Goal: Find specific page/section: Find specific page/section

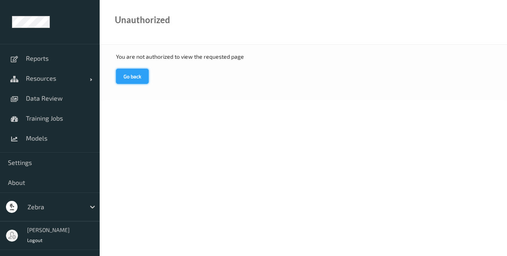
click at [128, 76] on button "Go back" at bounding box center [132, 76] width 33 height 15
click at [135, 76] on button "Go back" at bounding box center [132, 76] width 33 height 15
click at [461, 127] on body "Reports Resources Devices Clusters Sites Data Review Training Jobs Models Setti…" at bounding box center [253, 128] width 507 height 256
click at [445, 98] on div "You are not authorized to view the requested page Go back" at bounding box center [303, 72] width 407 height 55
click at [124, 77] on button "Go back" at bounding box center [132, 76] width 33 height 15
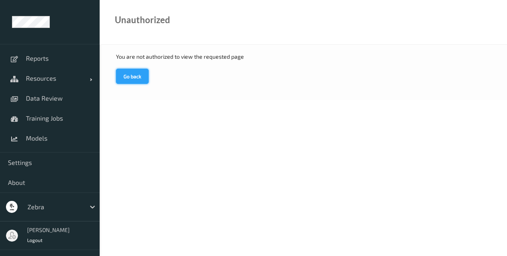
click at [128, 81] on button "Go back" at bounding box center [132, 76] width 33 height 15
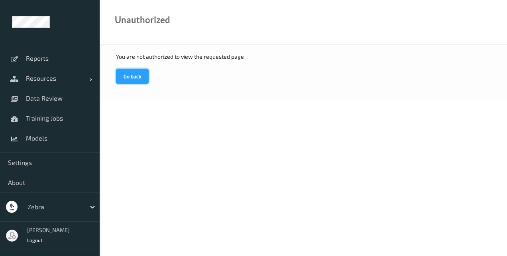
click at [128, 81] on button "Go back" at bounding box center [132, 76] width 33 height 15
click at [132, 69] on button "Go back" at bounding box center [132, 76] width 33 height 15
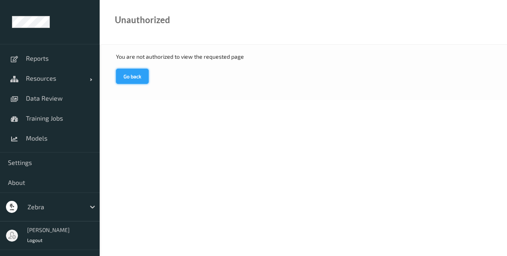
click at [127, 73] on button "Go back" at bounding box center [132, 76] width 33 height 15
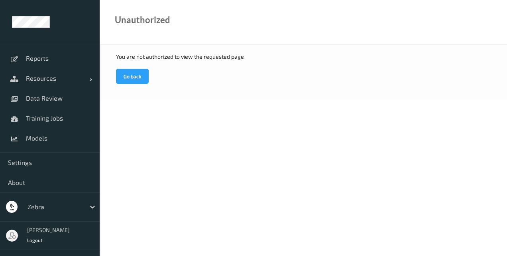
drag, startPoint x: 127, startPoint y: 73, endPoint x: 318, endPoint y: 257, distance: 265.0
click at [318, 255] on html "Reports Resources Devices Clusters Sites Data Review Training Jobs Models Setti…" at bounding box center [253, 128] width 507 height 256
click at [212, 198] on body "Reports Resources Devices Clusters Sites Data Review Training Jobs Models Setti…" at bounding box center [253, 128] width 507 height 256
click at [132, 77] on button "Go back" at bounding box center [132, 76] width 33 height 15
click at [43, 75] on span "Resources" at bounding box center [58, 78] width 64 height 8
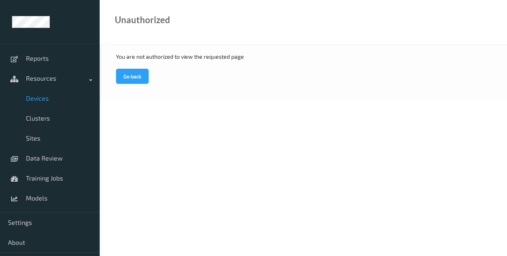
click at [40, 96] on span "Devices" at bounding box center [59, 98] width 66 height 8
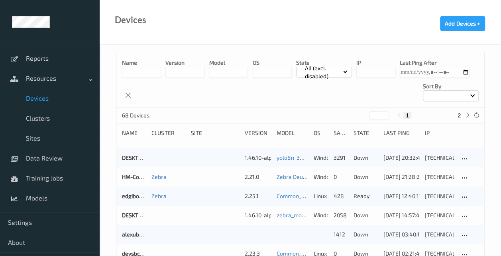
click at [147, 72] on input at bounding box center [141, 72] width 39 height 11
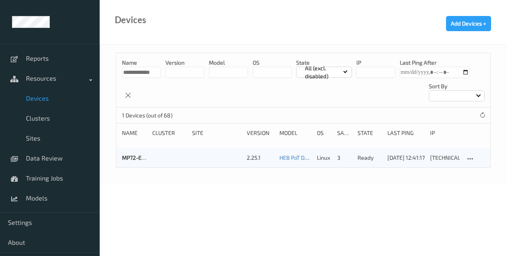
scroll to position [0, 5]
type input "**********"
